Goal: Information Seeking & Learning: Find specific fact

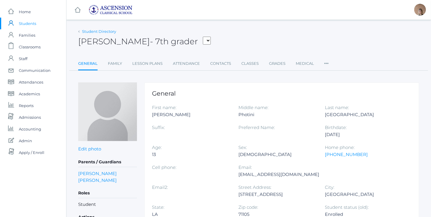
click at [104, 31] on link "Student Directory" at bounding box center [99, 31] width 34 height 5
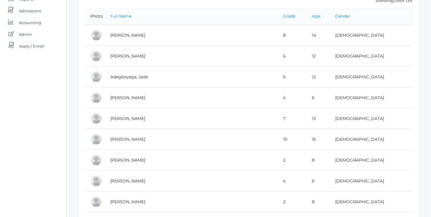
scroll to position [107, 0]
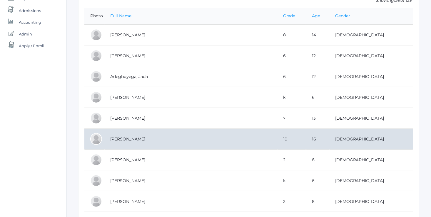
click at [140, 142] on td "[PERSON_NAME]" at bounding box center [190, 139] width 173 height 21
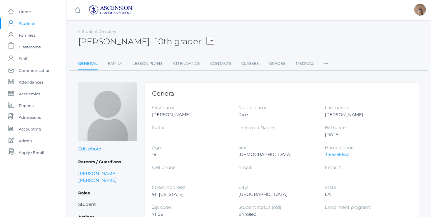
click at [206, 40] on select "Anderson, Luke Bankston, Addison Burford, Maxwell Chartier, Hudson Davis, Zy'Da…" at bounding box center [210, 41] width 8 height 8
select select "3396"
click at [206, 37] on select "Anderson, Luke Bankston, Addison Burford, Maxwell Chartier, Hudson Davis, Zy'Da…" at bounding box center [210, 41] width 8 height 8
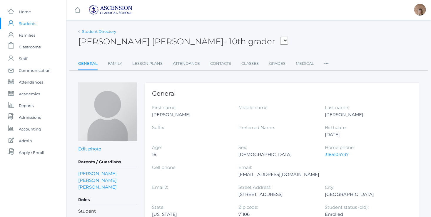
click at [84, 32] on link "Student Directory" at bounding box center [99, 31] width 34 height 5
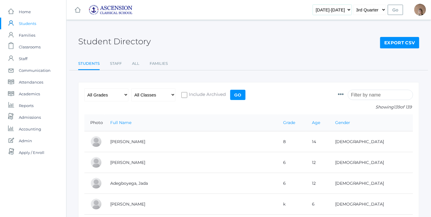
click at [348, 9] on select "2022-2023 2023-2024 2024-2025" at bounding box center [332, 10] width 39 height 10
select select "[DATE]-[DATE]"
click at [322, 5] on select "2022-2023 2023-2024 2024-2025" at bounding box center [332, 10] width 39 height 10
click at [393, 11] on input "Go" at bounding box center [394, 10] width 15 height 10
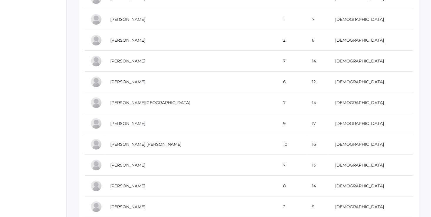
scroll to position [1065, 0]
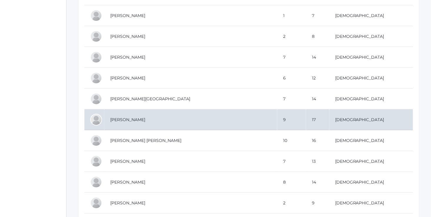
click at [152, 116] on td "[PERSON_NAME]" at bounding box center [190, 120] width 173 height 21
